Goal: Navigation & Orientation: Find specific page/section

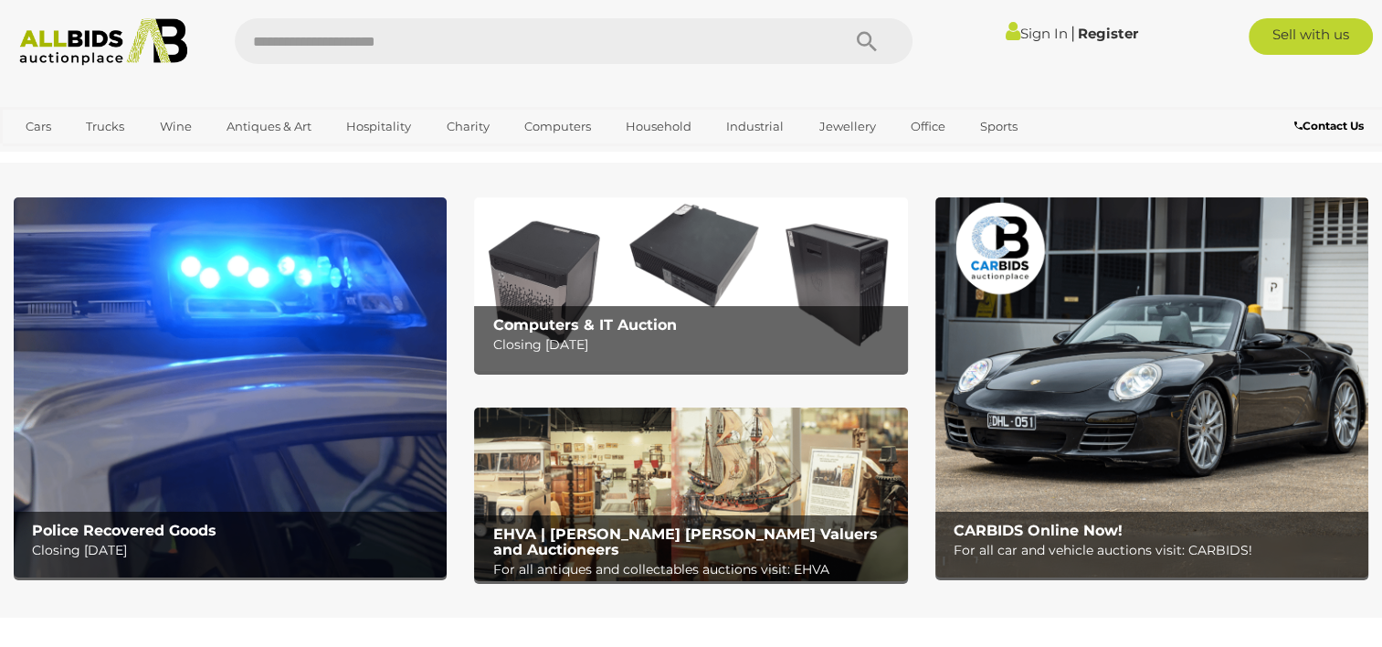
click at [133, 547] on p "Closing Tuesday 16th September" at bounding box center [235, 550] width 406 height 23
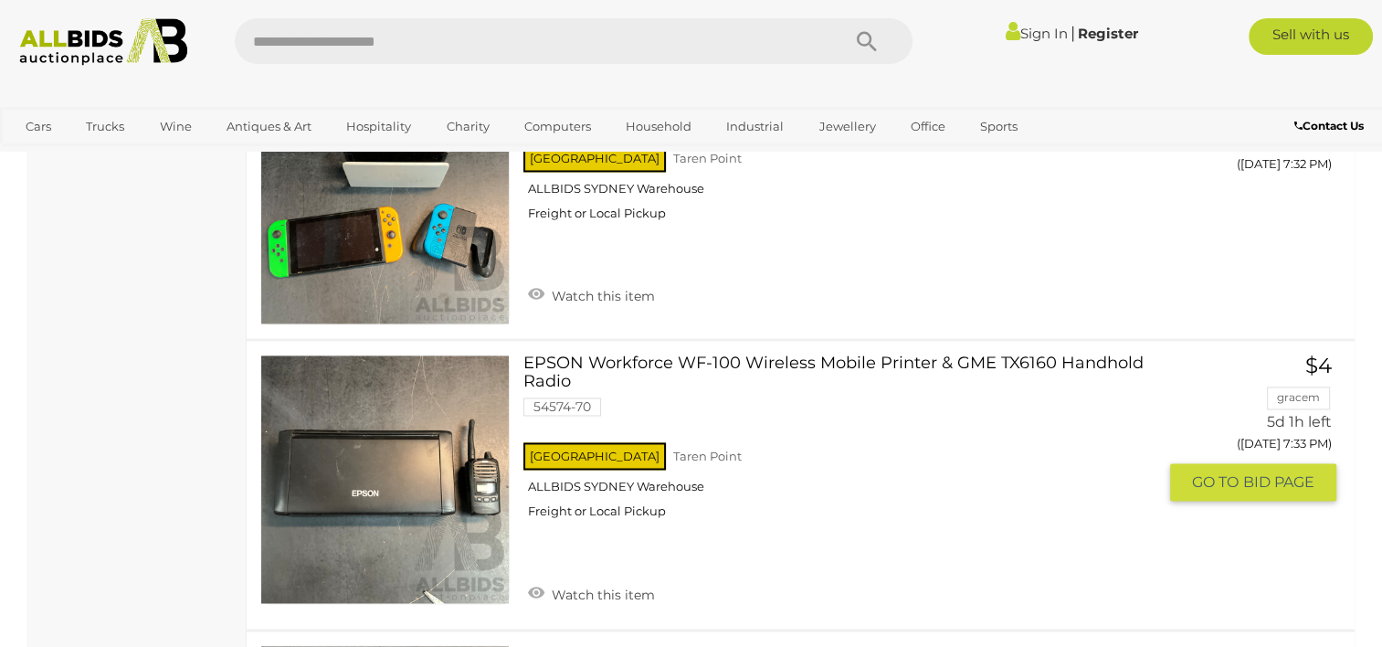
scroll to position [9776, 0]
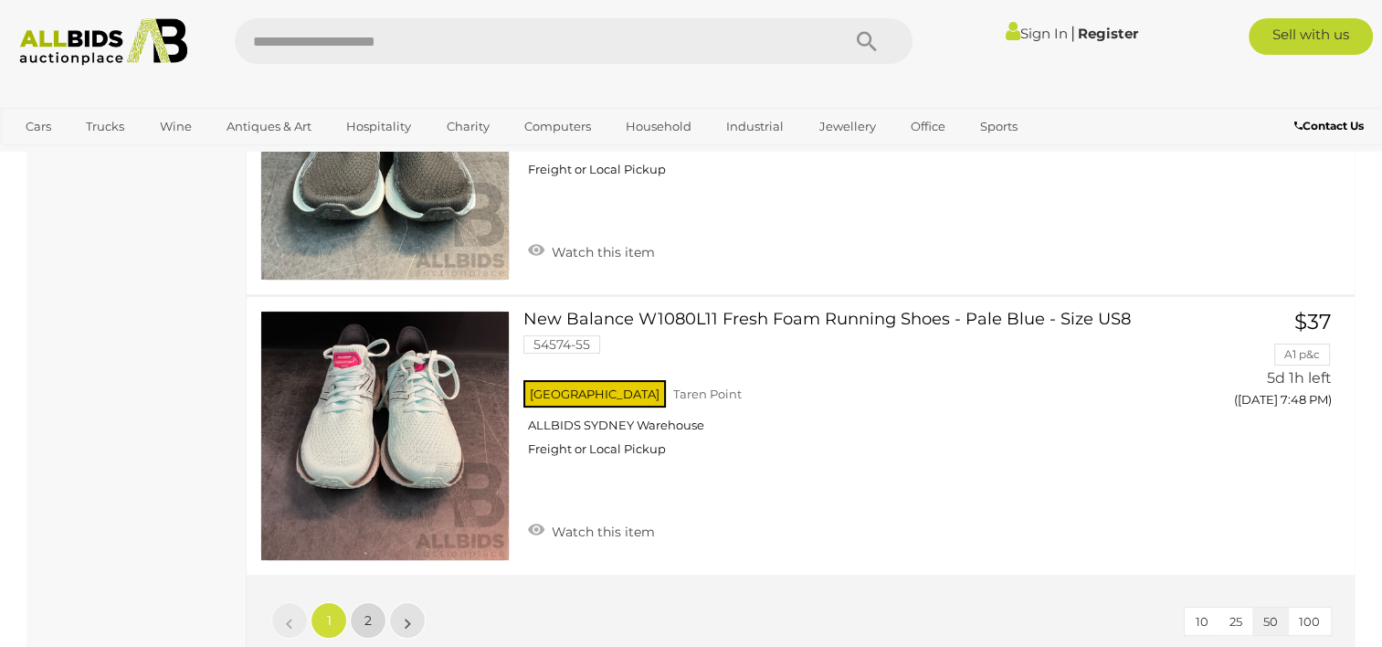
click at [376, 602] on link "2" at bounding box center [368, 620] width 37 height 37
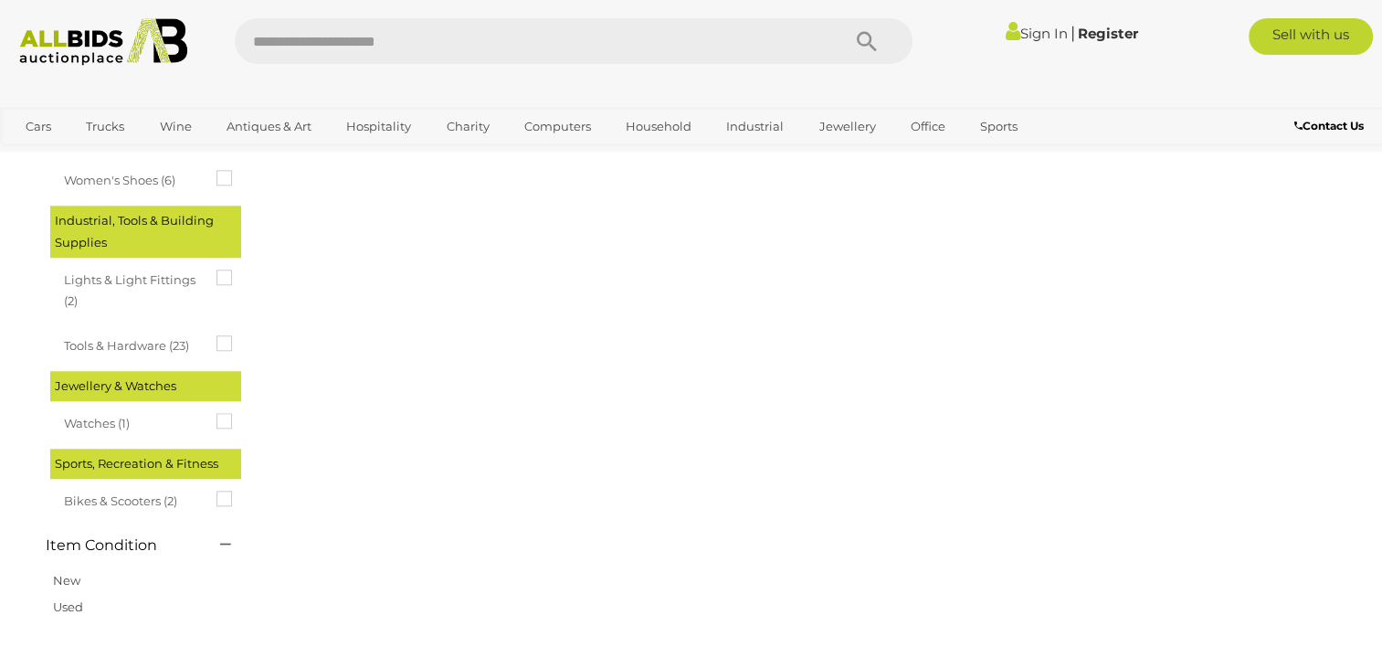
scroll to position [280, 0]
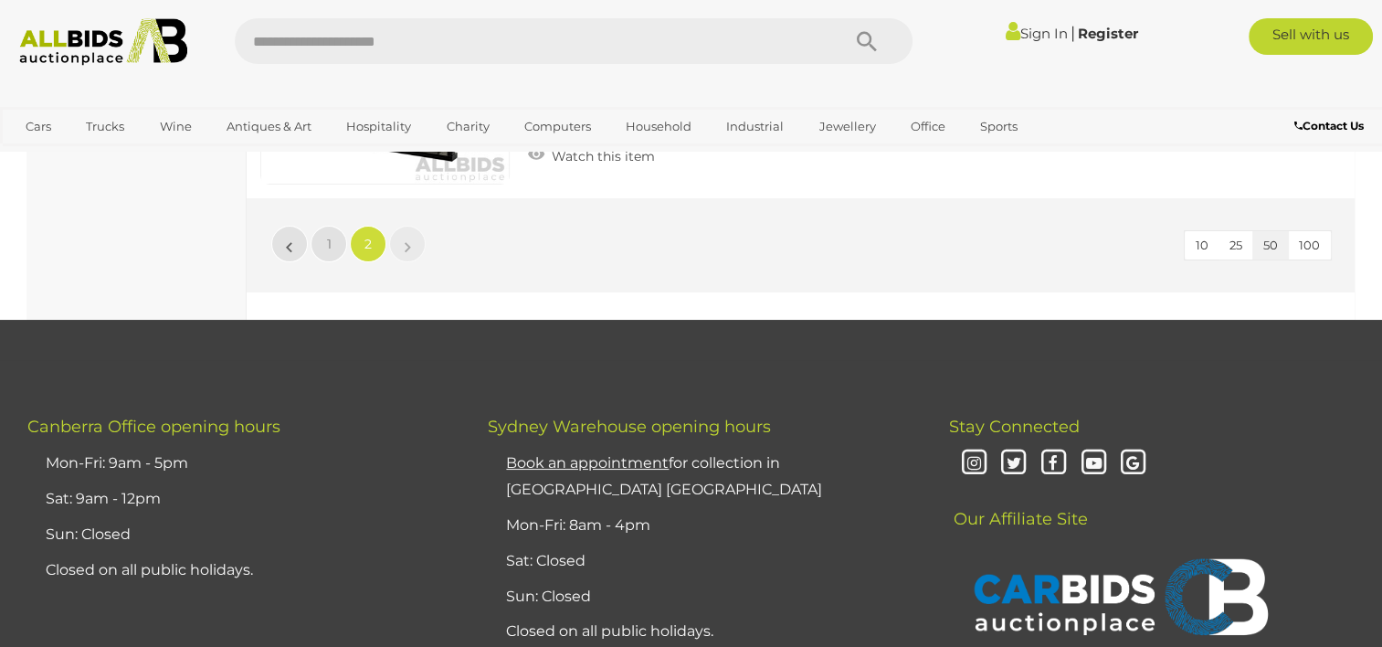
scroll to position [13852, 0]
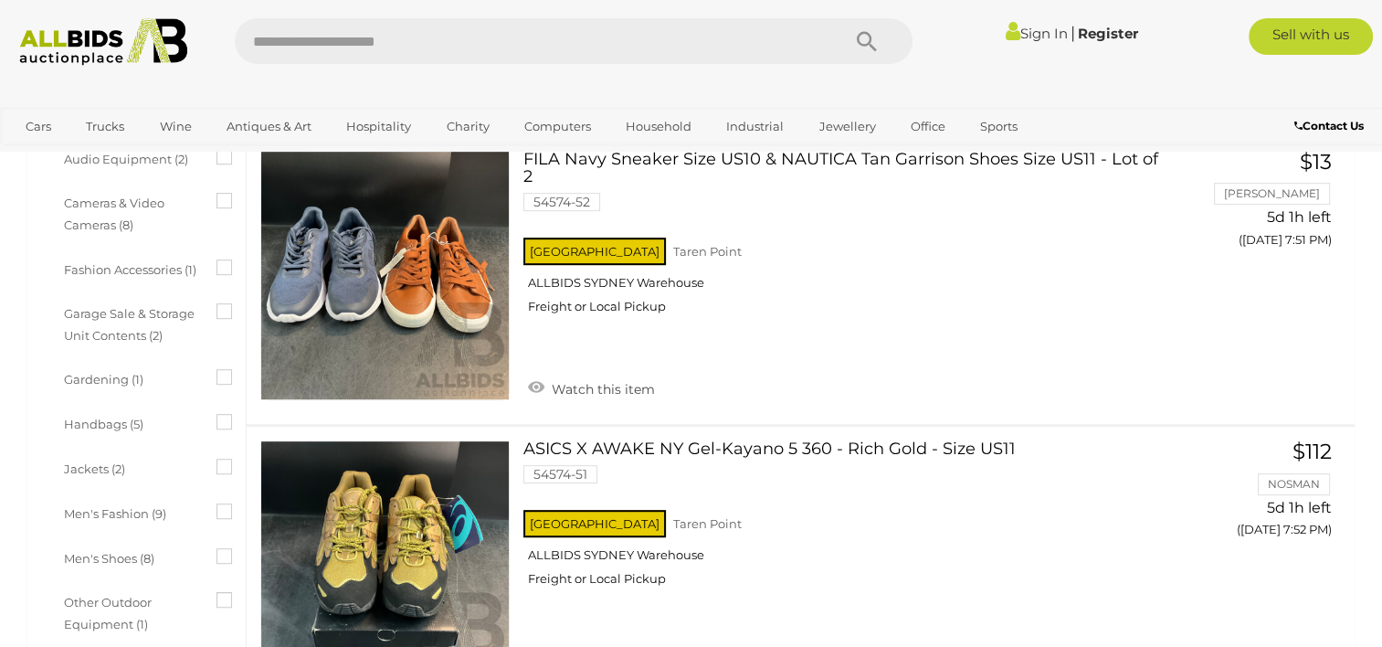
scroll to position [14307, 0]
